Goal: Communication & Community: Answer question/provide support

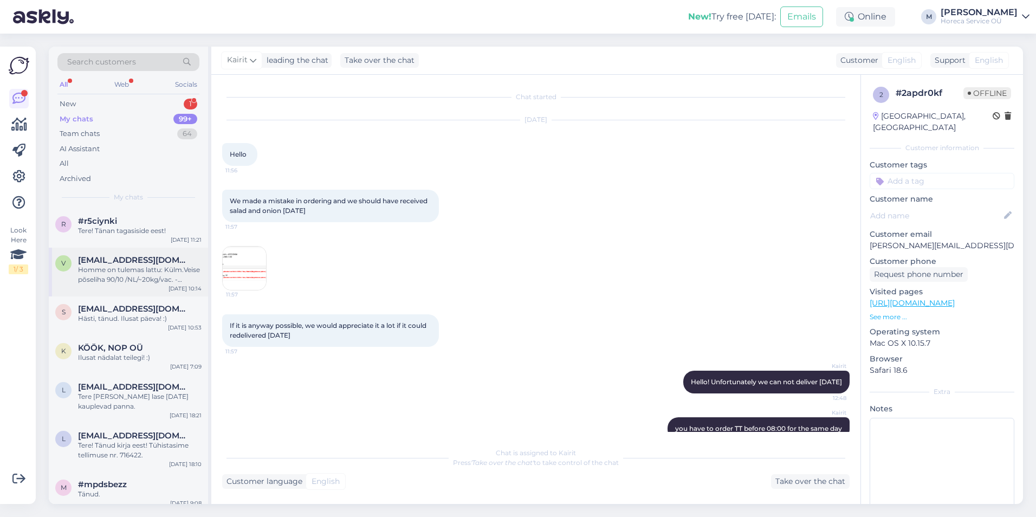
scroll to position [20, 0]
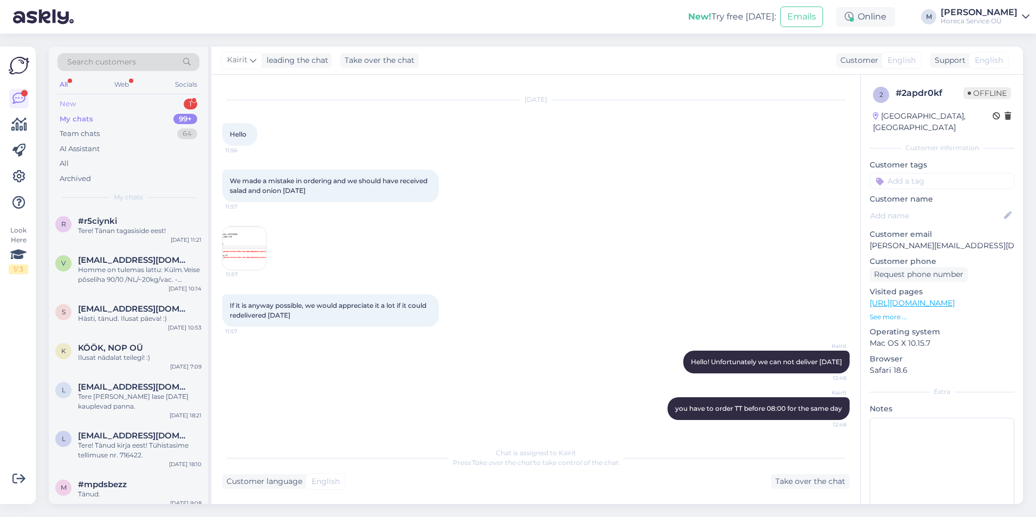
click at [127, 105] on div "New 1" at bounding box center [128, 103] width 142 height 15
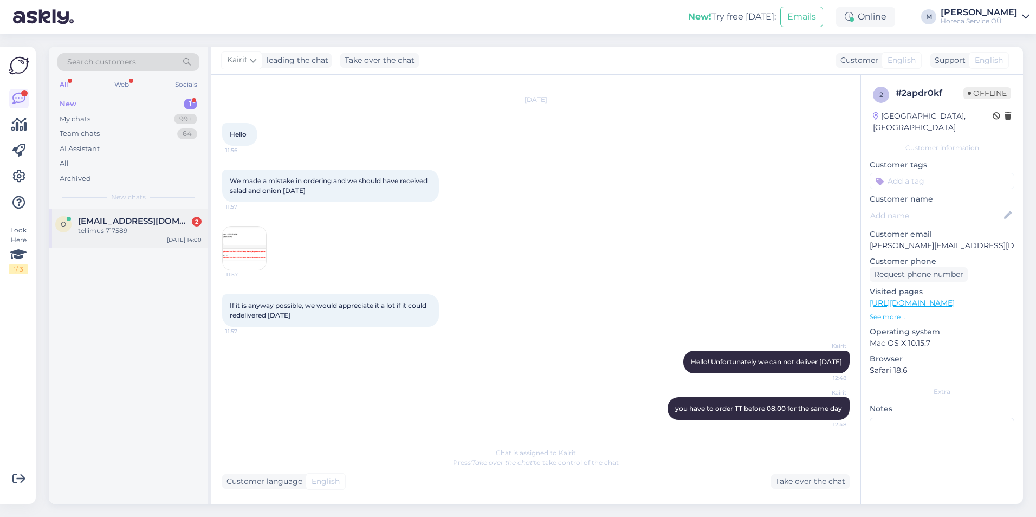
click at [121, 230] on div "tellimus 717589" at bounding box center [140, 231] width 124 height 10
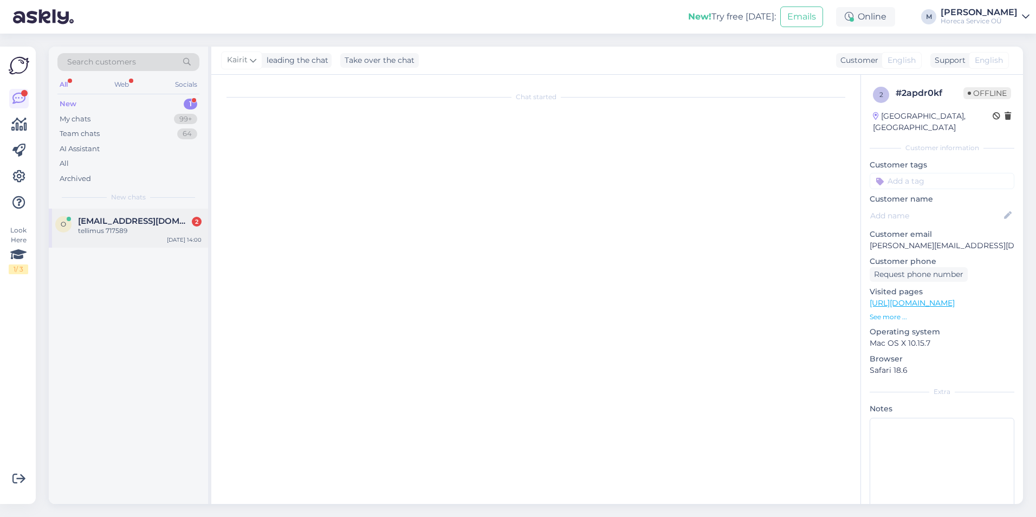
scroll to position [0, 0]
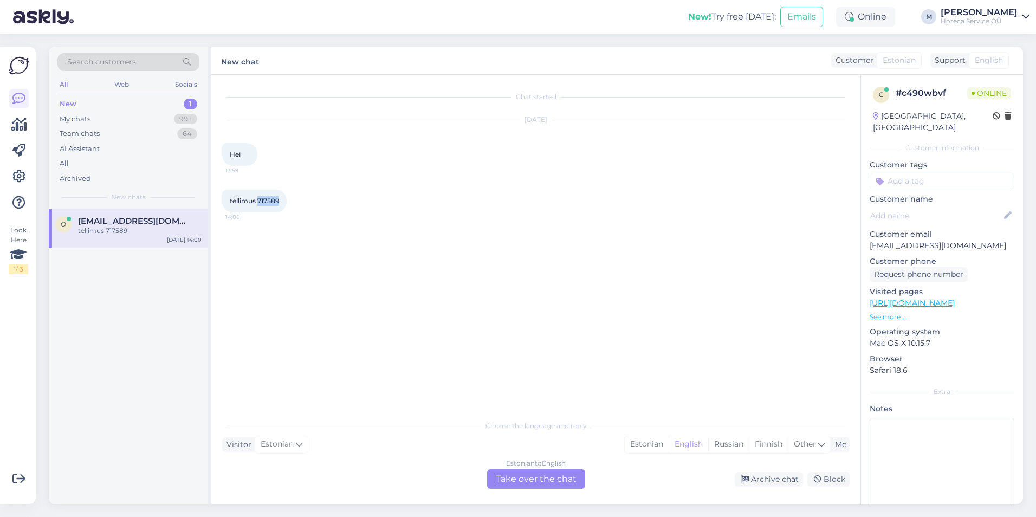
drag, startPoint x: 280, startPoint y: 202, endPoint x: 259, endPoint y: 206, distance: 20.4
click at [259, 206] on div "tellimus 717589 14:00" at bounding box center [254, 201] width 64 height 23
copy span "717589"
click at [403, 259] on div "Tellisime kogemata liiga palju rukkolat 14:00" at bounding box center [535, 247] width 627 height 47
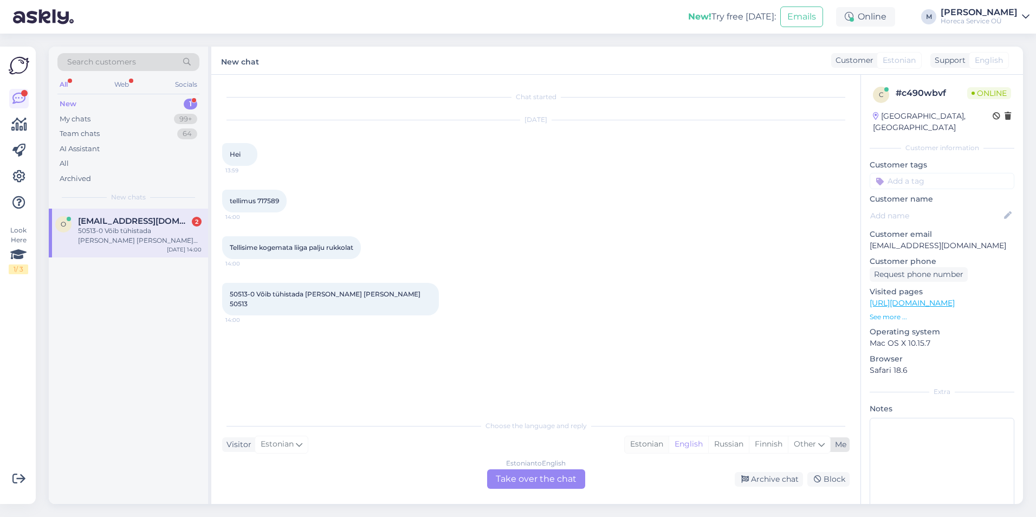
click at [643, 446] on div "Estonian" at bounding box center [647, 444] width 44 height 16
click at [530, 482] on div "Estonian to Estonian Take over the chat" at bounding box center [536, 479] width 98 height 20
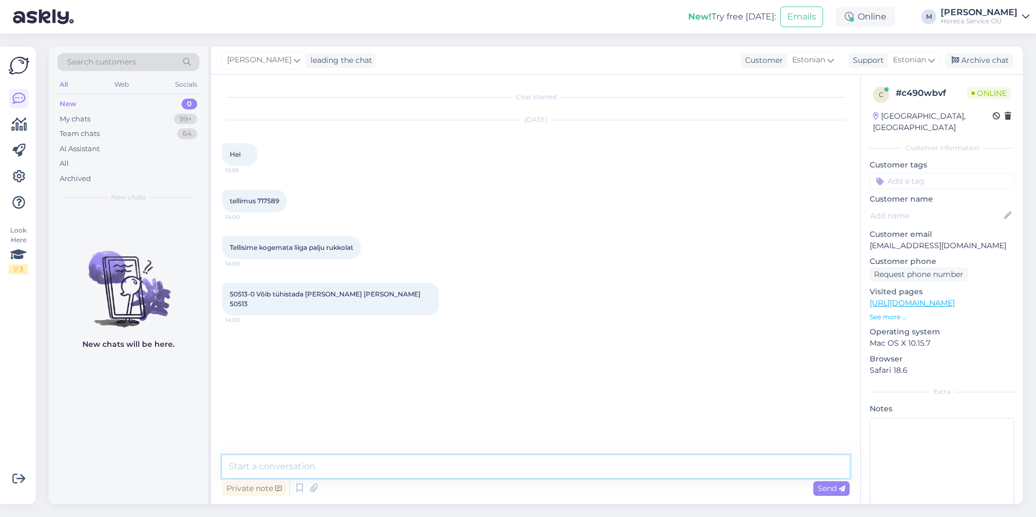
click at [347, 477] on textarea at bounding box center [535, 466] width 627 height 23
type textarea "Tere"
type textarea "t"
click at [510, 469] on textarea "Tänud kirja eest! Muutsin tellimust, kuid teil on tasumata arved. Palun tasuge …" at bounding box center [535, 466] width 627 height 23
click at [699, 463] on textarea "Tänud kirja eest! Muutsin tellimust, kuid teil on tasumata arved. Saatsime sald…" at bounding box center [535, 466] width 627 height 23
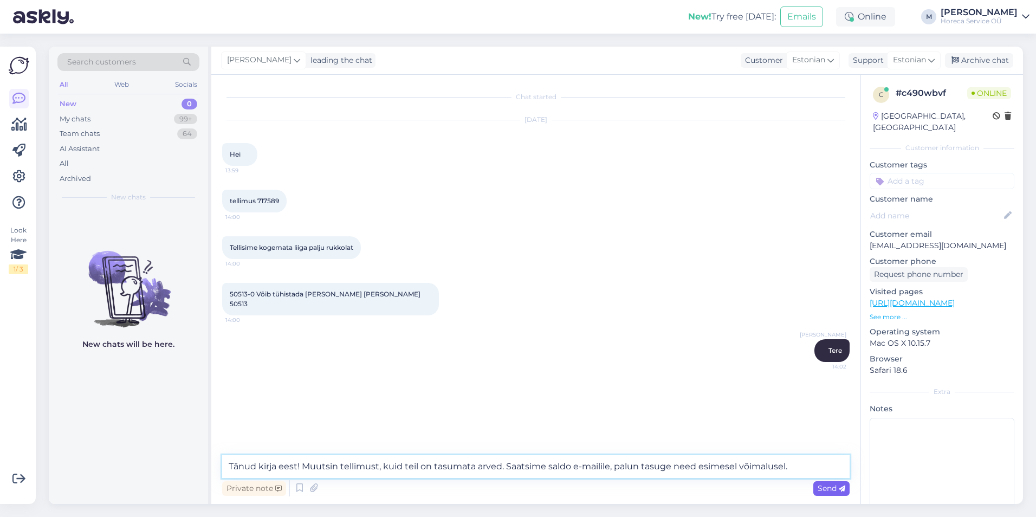
type textarea "Tänud kirja eest! Muutsin tellimust, kuid teil on tasumata arved. Saatsime sald…"
click at [829, 486] on span "Send" at bounding box center [831, 488] width 28 height 10
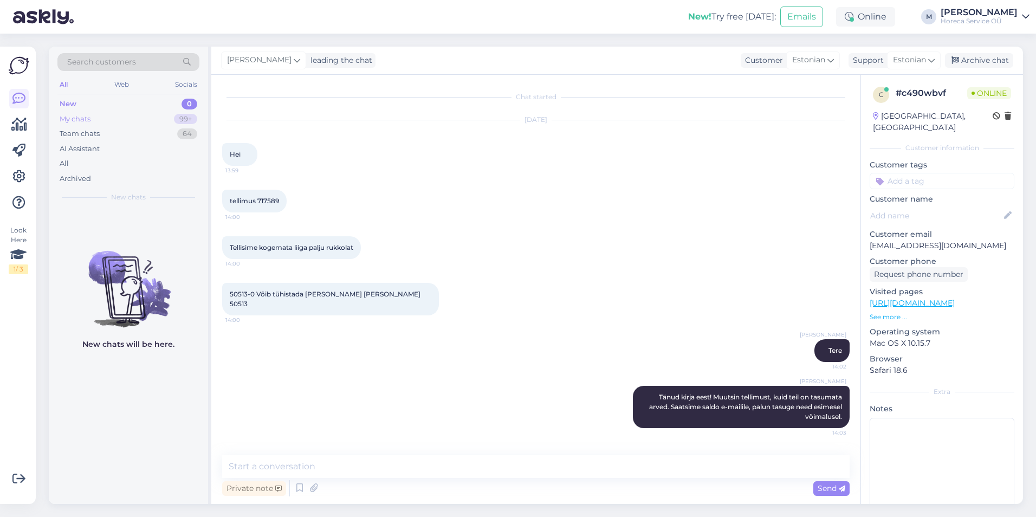
click at [80, 125] on div "My chats 99+" at bounding box center [128, 119] width 142 height 15
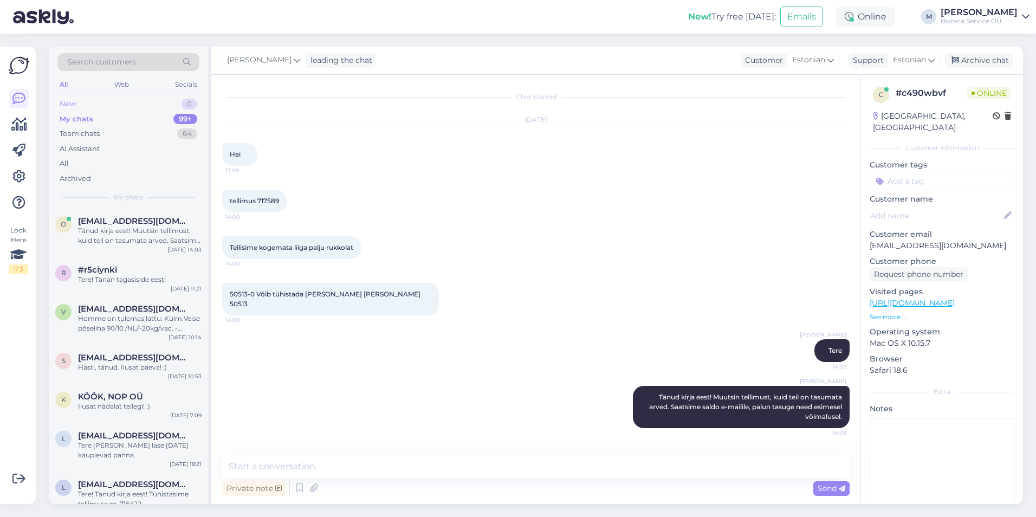
click at [88, 98] on div "New 0" at bounding box center [128, 103] width 142 height 15
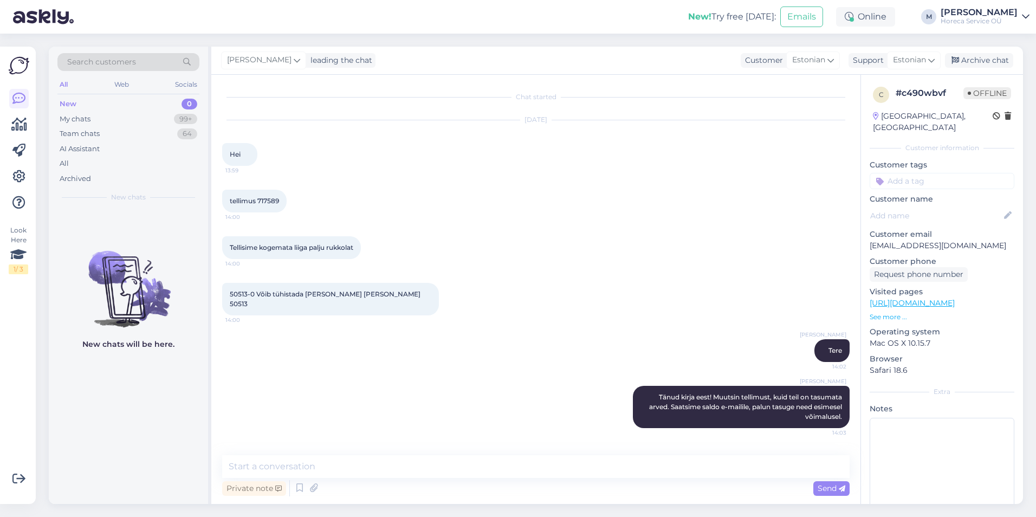
click at [528, 508] on div "Search customers All Web Socials New 0 My chats 99+ Team chats 64 AI Assistant …" at bounding box center [538, 275] width 993 height 483
drag, startPoint x: 618, startPoint y: 497, endPoint x: 579, endPoint y: 497, distance: 38.5
click at [618, 497] on div "Private note Send" at bounding box center [535, 488] width 627 height 21
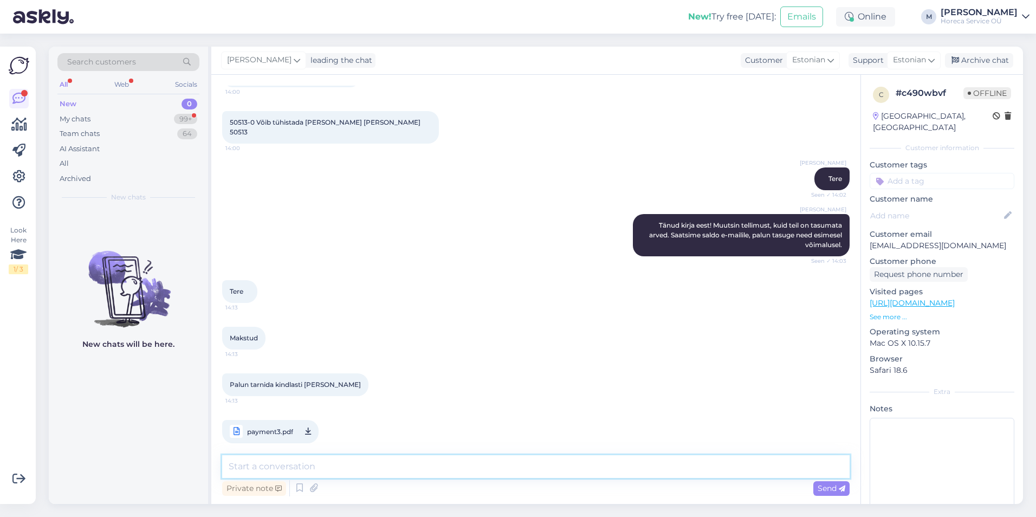
click at [291, 467] on textarea at bounding box center [535, 466] width 627 height 23
type textarea "T"
click at [11, 430] on div "Look Here 1 / 3" at bounding box center [19, 275] width 21 height 440
click at [303, 461] on textarea at bounding box center [535, 466] width 627 height 23
click at [136, 119] on div "My chats 99+" at bounding box center [128, 119] width 142 height 15
